Goal: Task Accomplishment & Management: Manage account settings

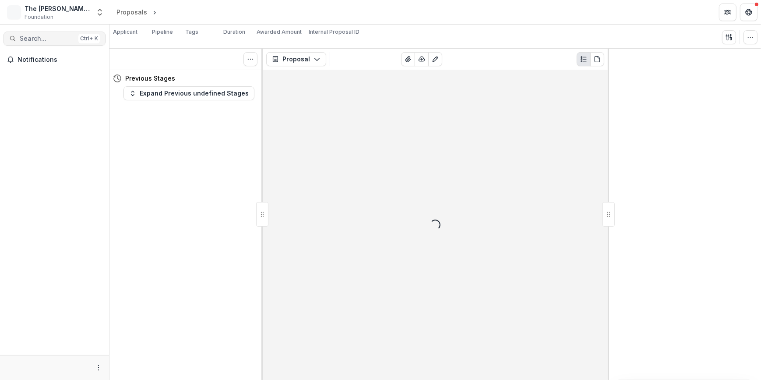
click at [58, 40] on span "Search..." at bounding box center [47, 38] width 55 height 7
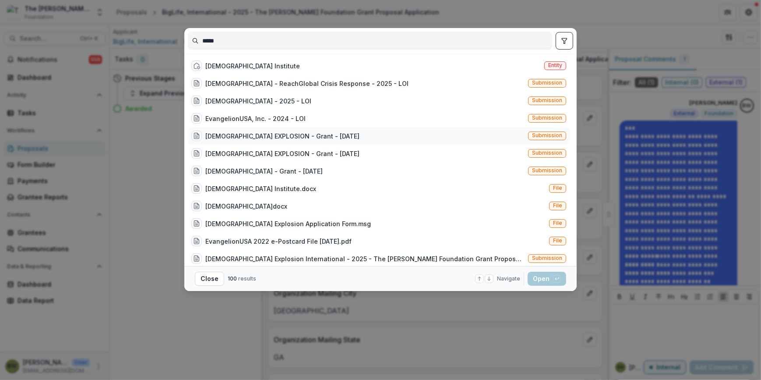
type input "*****"
click at [235, 138] on div "EVANGELISM EXPLOSION - Grant - 07/01/2021" at bounding box center [282, 135] width 154 height 9
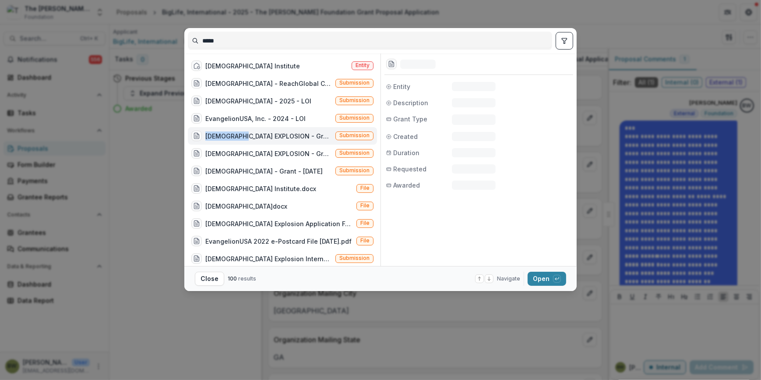
click at [235, 138] on div "EVANGELISM EXPLOSION - Grant - 07/01/2021" at bounding box center [268, 135] width 127 height 9
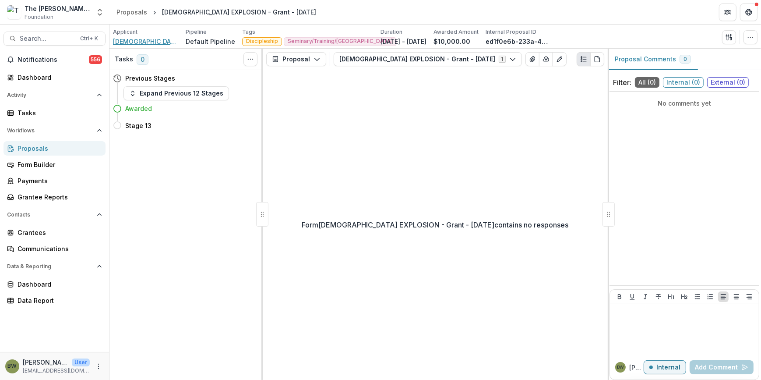
click at [135, 39] on span "Evangelism Explosion International" at bounding box center [146, 41] width 66 height 9
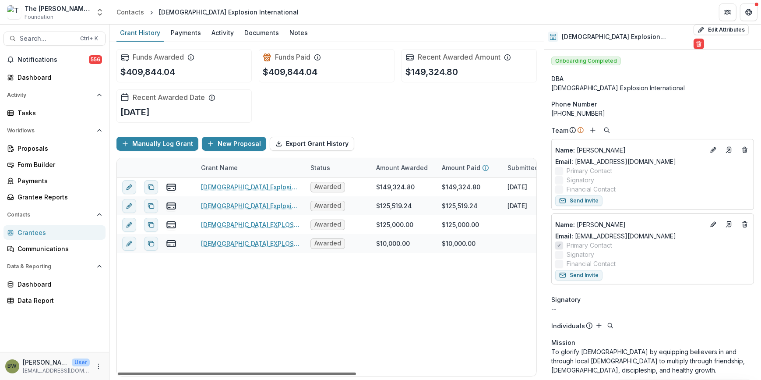
drag, startPoint x: 311, startPoint y: 372, endPoint x: 293, endPoint y: 380, distance: 19.4
click at [293, 375] on div at bounding box center [237, 373] width 238 height 3
drag, startPoint x: 310, startPoint y: 372, endPoint x: 214, endPoint y: 365, distance: 96.6
click at [222, 372] on div at bounding box center [237, 373] width 238 height 3
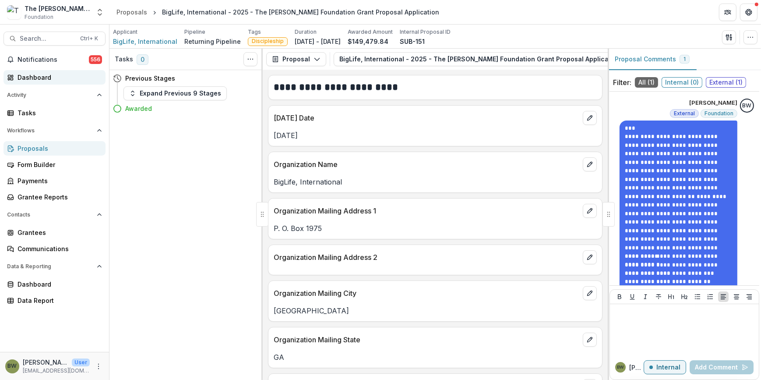
click at [55, 74] on div "Dashboard" at bounding box center [58, 77] width 81 height 9
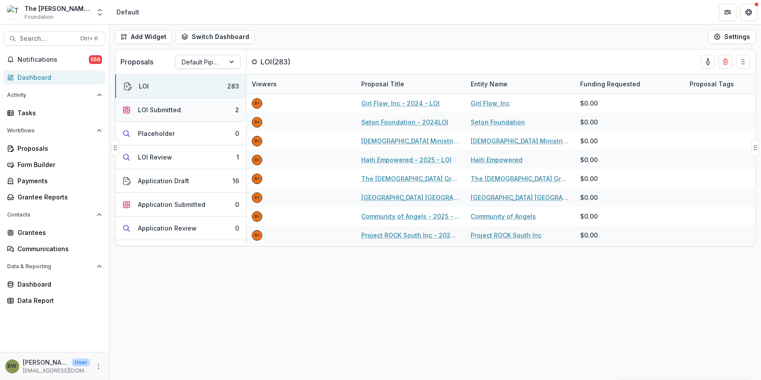
click at [169, 109] on div "LOI Submitted" at bounding box center [159, 109] width 43 height 9
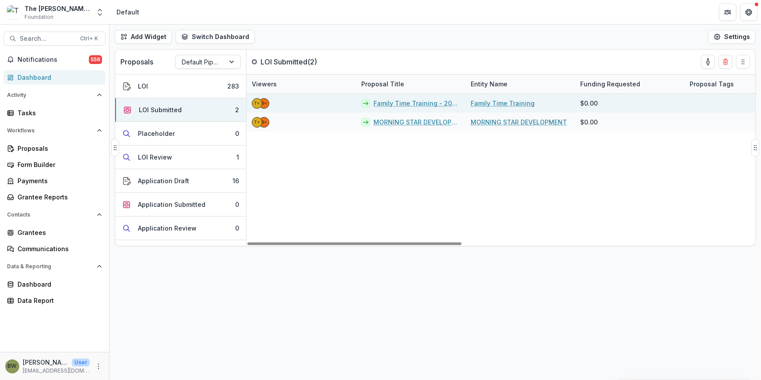
click at [386, 102] on link "Family Time Training - 2025 - LOI" at bounding box center [416, 103] width 87 height 9
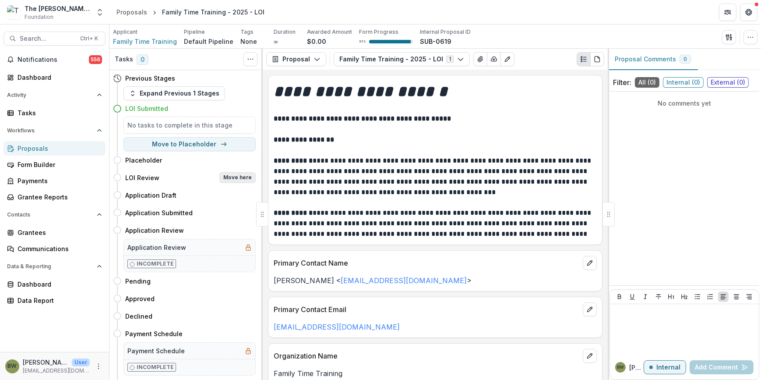
click at [227, 176] on button "Move here" at bounding box center [237, 177] width 36 height 11
select select "**********"
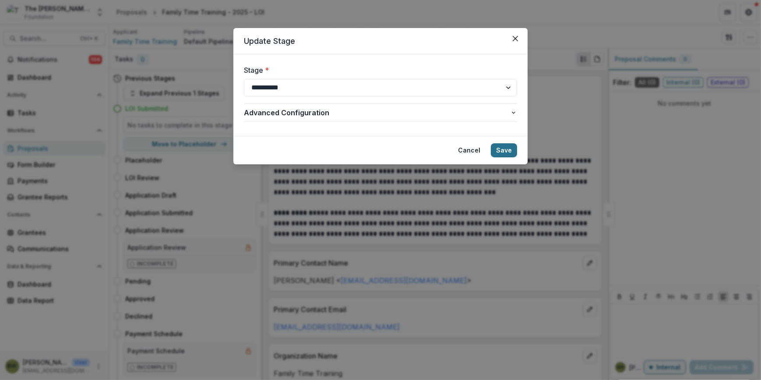
click at [505, 146] on button "Save" at bounding box center [504, 150] width 26 height 14
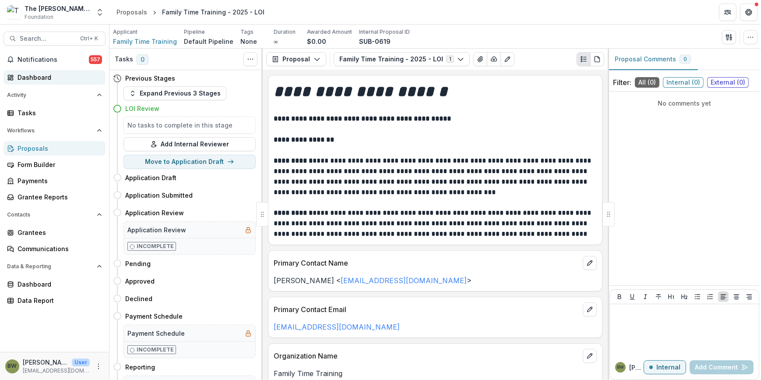
click at [41, 78] on div "Dashboard" at bounding box center [58, 77] width 81 height 9
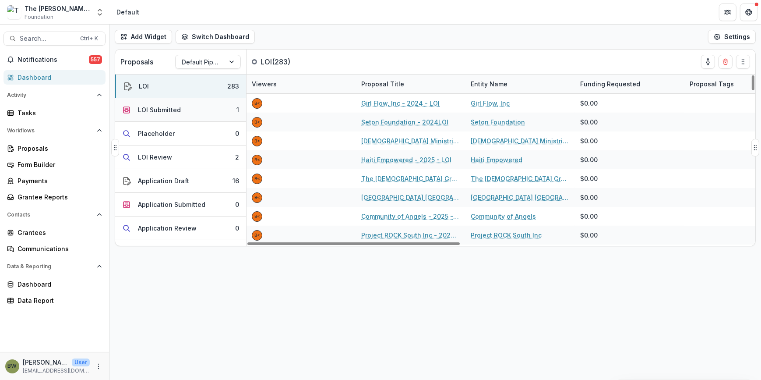
click at [184, 106] on button "LOI Submitted 1" at bounding box center [180, 110] width 131 height 24
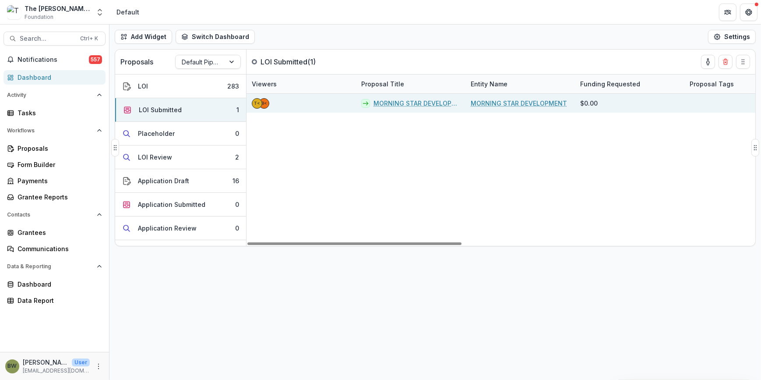
click at [394, 101] on link "MORNING STAR DEVELOPMENT - 2025 - LOI" at bounding box center [416, 103] width 87 height 9
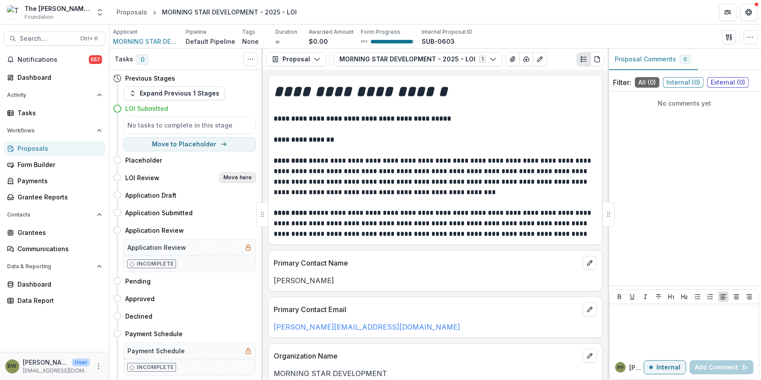
click at [233, 178] on button "Move here" at bounding box center [237, 177] width 36 height 11
select select "**********"
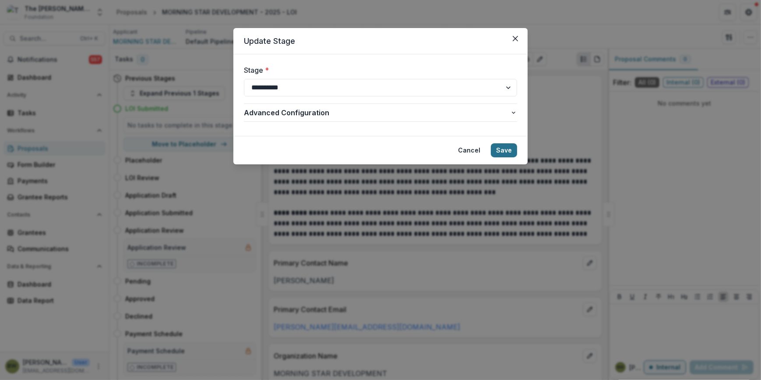
click at [499, 149] on button "Save" at bounding box center [504, 150] width 26 height 14
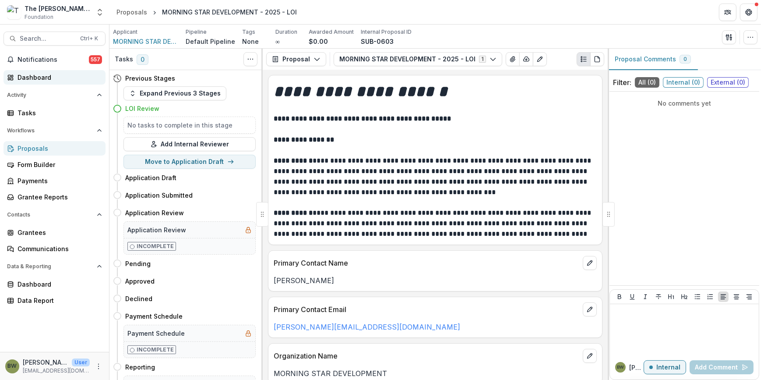
click at [39, 78] on div "Dashboard" at bounding box center [58, 77] width 81 height 9
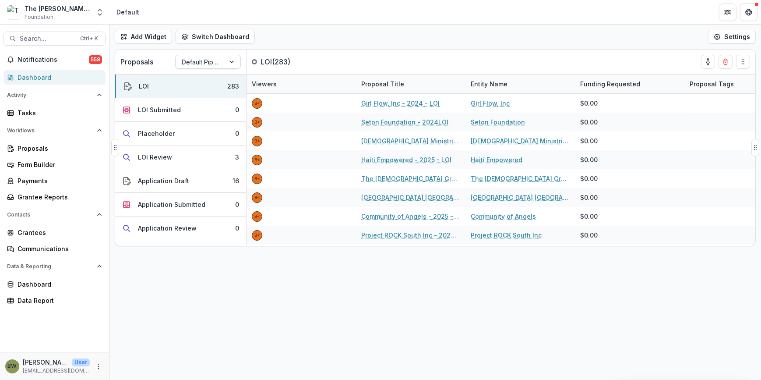
click at [204, 62] on div at bounding box center [200, 61] width 37 height 11
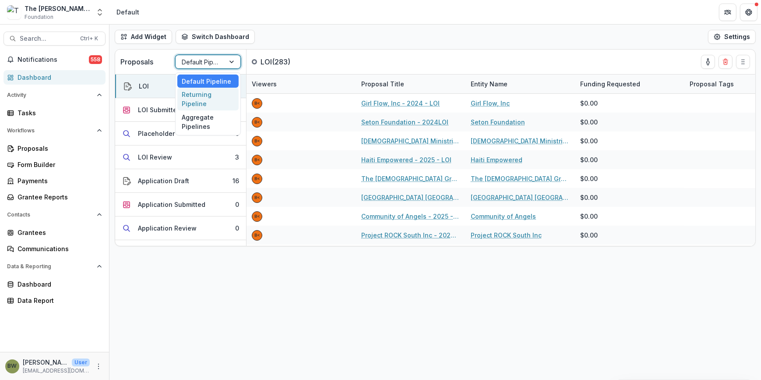
click at [200, 95] on div "Returning Pipeline" at bounding box center [207, 99] width 61 height 23
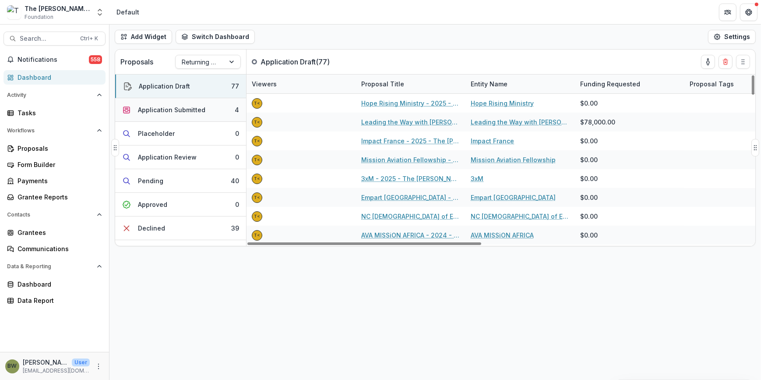
click at [197, 109] on div "Application Submitted" at bounding box center [171, 109] width 67 height 9
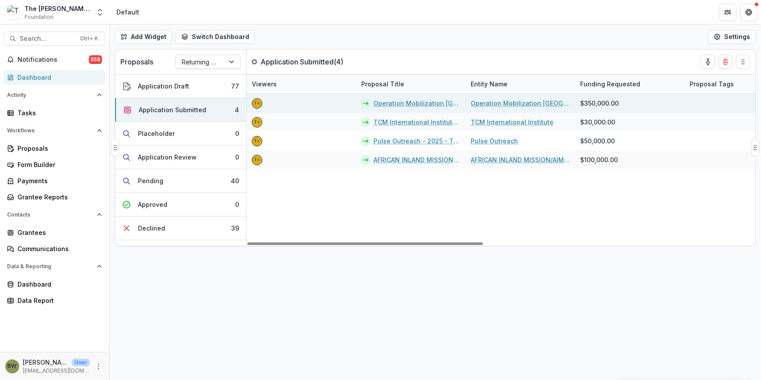
click at [392, 106] on link "Operation Mobilization [GEOGRAPHIC_DATA] (OM [GEOGRAPHIC_DATA]) - 2025 - The [P…" at bounding box center [416, 103] width 87 height 9
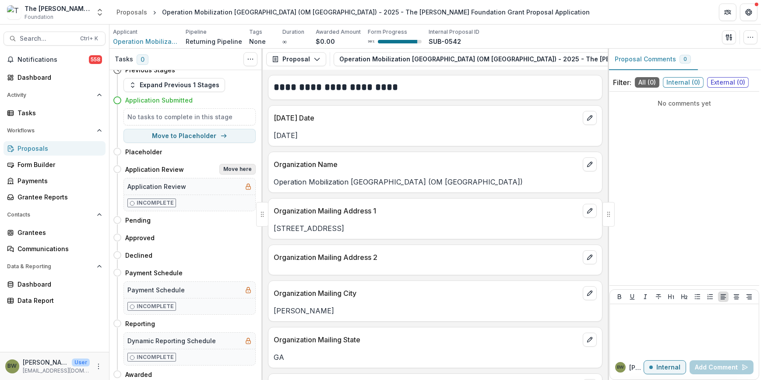
scroll to position [10, 0]
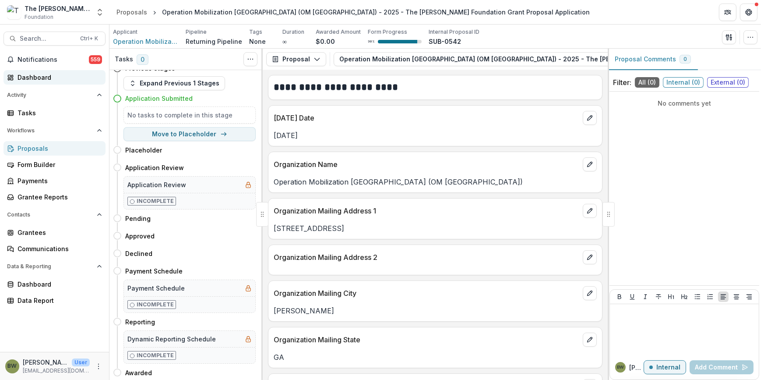
click at [36, 79] on div "Dashboard" at bounding box center [58, 77] width 81 height 9
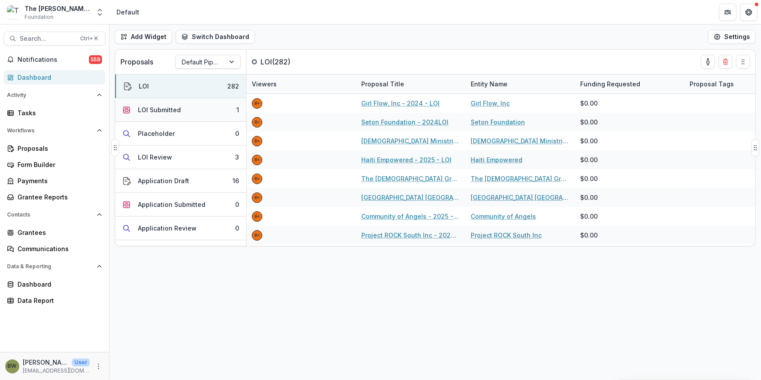
click at [172, 110] on div "LOI Submitted" at bounding box center [159, 109] width 43 height 9
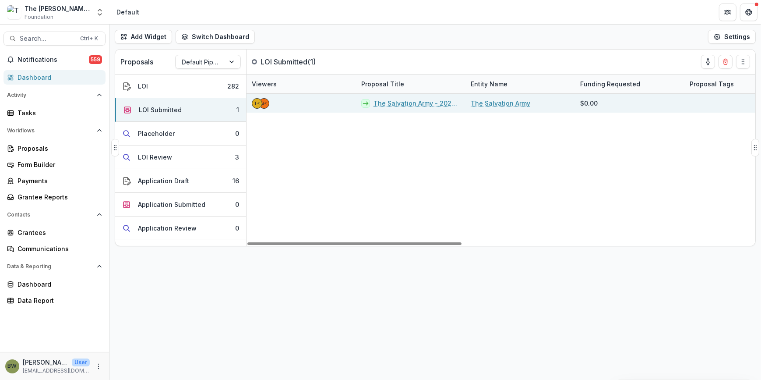
click at [418, 106] on link "The Salvation Army - 2025 - LOI" at bounding box center [416, 103] width 87 height 9
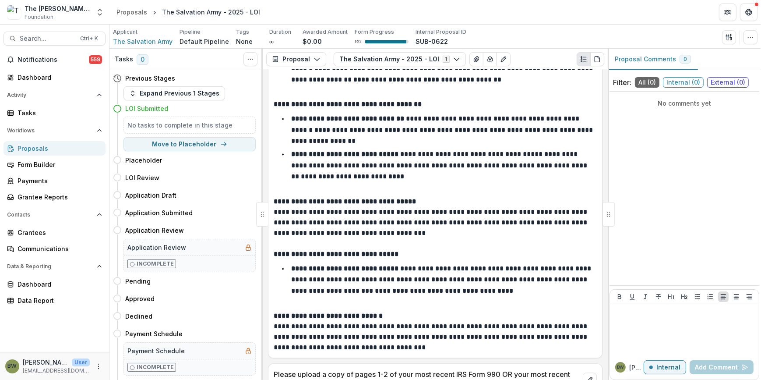
scroll to position [2459, 0]
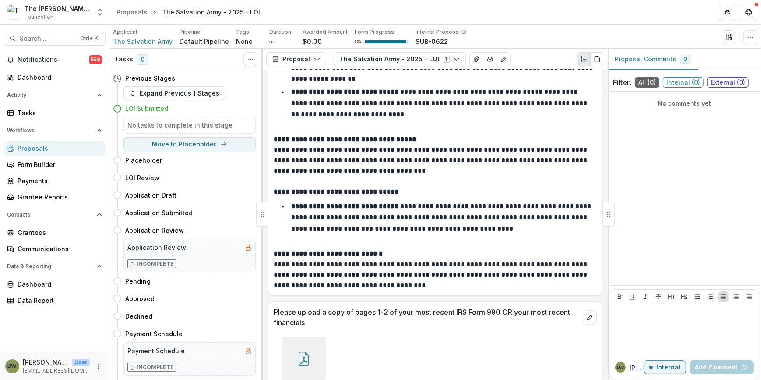
click at [308, 351] on icon at bounding box center [304, 358] width 14 height 14
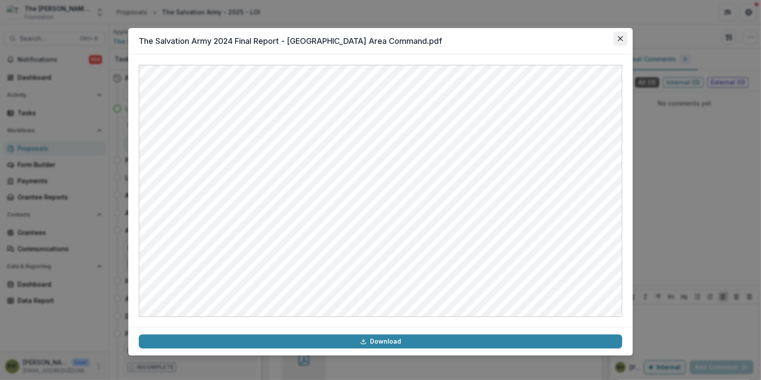
click at [624, 40] on button "Close" at bounding box center [620, 39] width 14 height 14
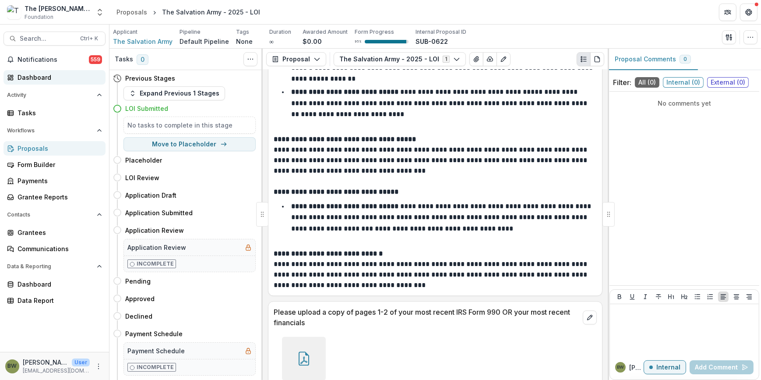
click at [28, 75] on div "Dashboard" at bounding box center [58, 77] width 81 height 9
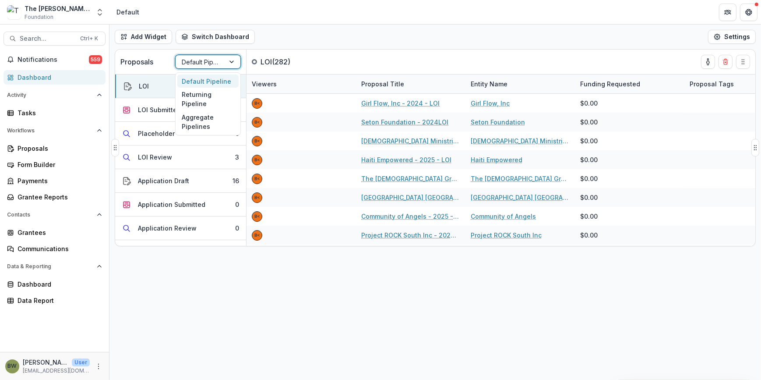
click at [205, 62] on div at bounding box center [200, 61] width 37 height 11
click at [204, 99] on div "Returning Pipeline" at bounding box center [207, 99] width 61 height 23
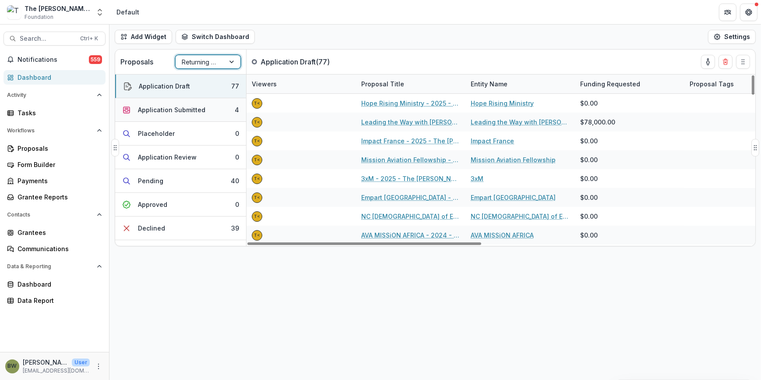
click at [175, 107] on div "Application Submitted" at bounding box center [171, 109] width 67 height 9
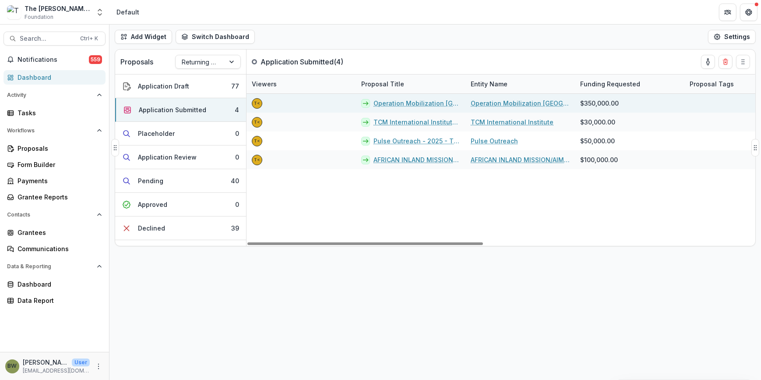
click at [380, 100] on link "Operation Mobilization [GEOGRAPHIC_DATA] (OM [GEOGRAPHIC_DATA]) - 2025 - The [P…" at bounding box center [416, 103] width 87 height 9
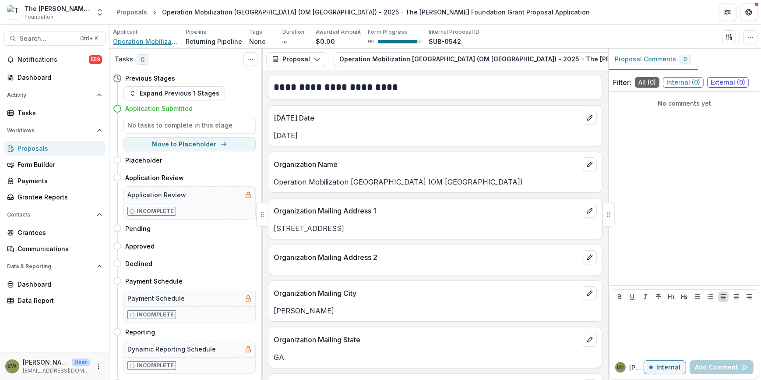
click at [143, 43] on span "Operation Mobilization [GEOGRAPHIC_DATA] (OM [GEOGRAPHIC_DATA])" at bounding box center [146, 41] width 66 height 9
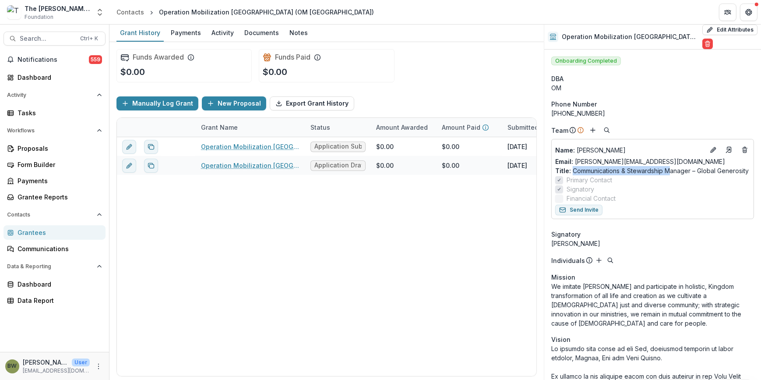
drag, startPoint x: 573, startPoint y: 162, endPoint x: 671, endPoint y: 162, distance: 97.6
click at [671, 166] on p "Title : Communications & Stewardship Manager – Global Generosity" at bounding box center [652, 170] width 195 height 9
drag, startPoint x: 671, startPoint y: 162, endPoint x: 666, endPoint y: 197, distance: 34.9
click at [668, 197] on label "Financial Contact" at bounding box center [652, 198] width 195 height 9
